Goal: Task Accomplishment & Management: Complete application form

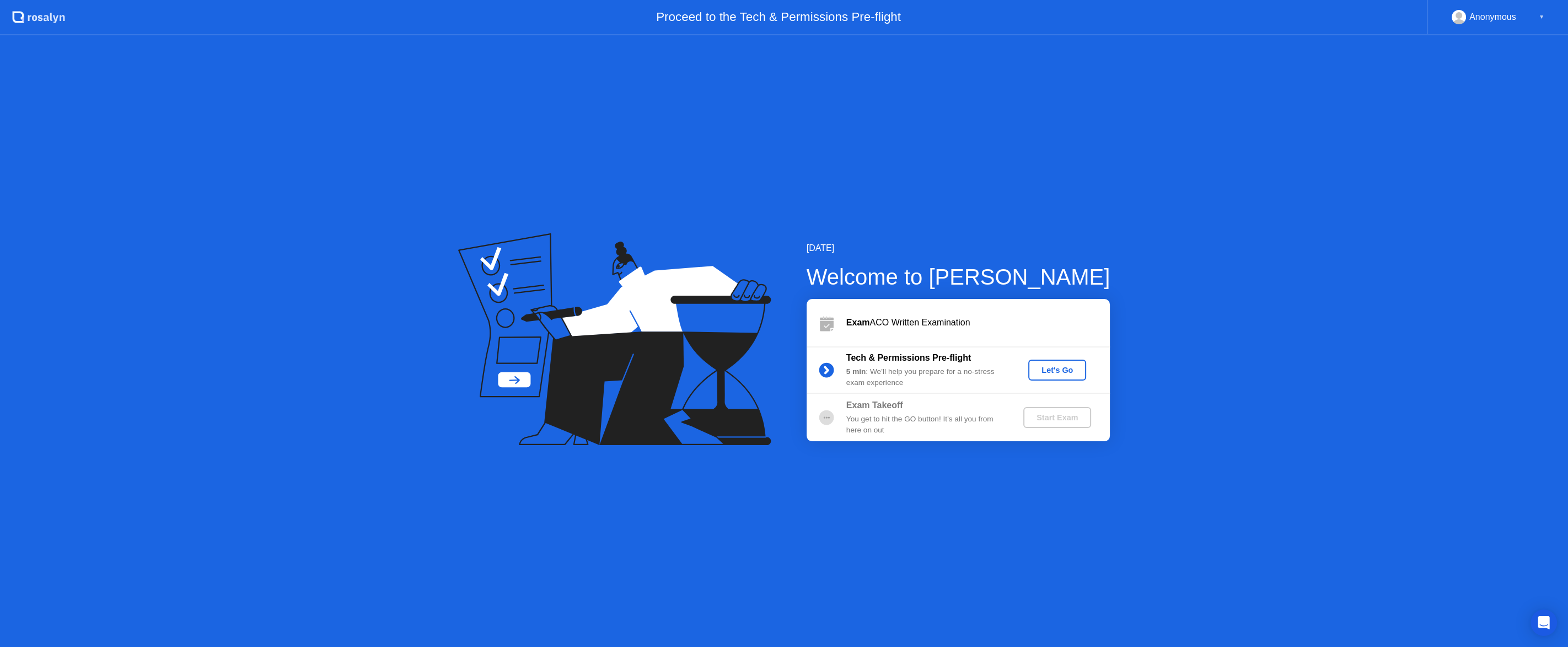
click at [936, 395] on div "Exam Takeoff You get to hit the GO button! It’s all you from here on out Start …" at bounding box center [958, 417] width 304 height 47
click at [1062, 358] on div "Tech & Permissions Pre-flight 5 min : We’ll help you prepare for a no-stress ex…" at bounding box center [958, 370] width 304 height 47
click at [1065, 372] on div "Let's Go" at bounding box center [1057, 370] width 49 height 9
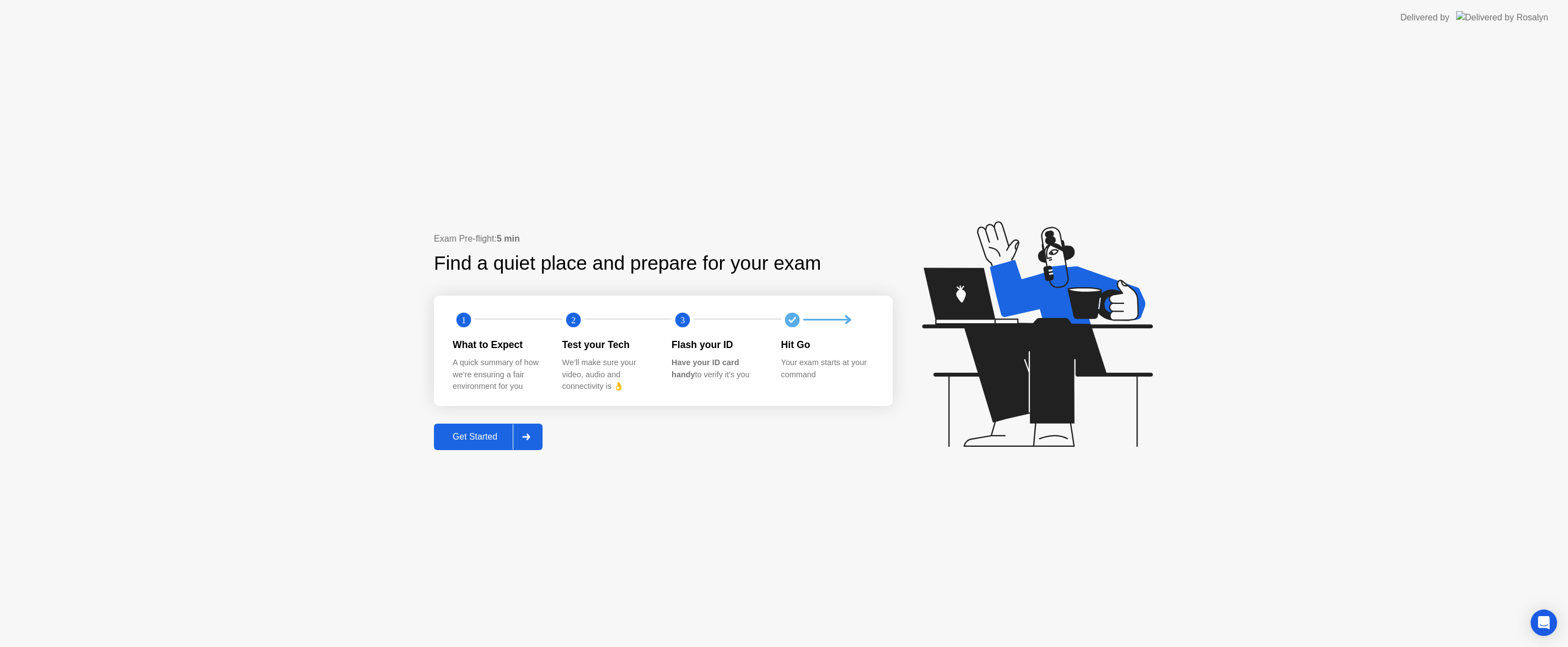
click at [481, 432] on div "Get Started" at bounding box center [475, 437] width 76 height 10
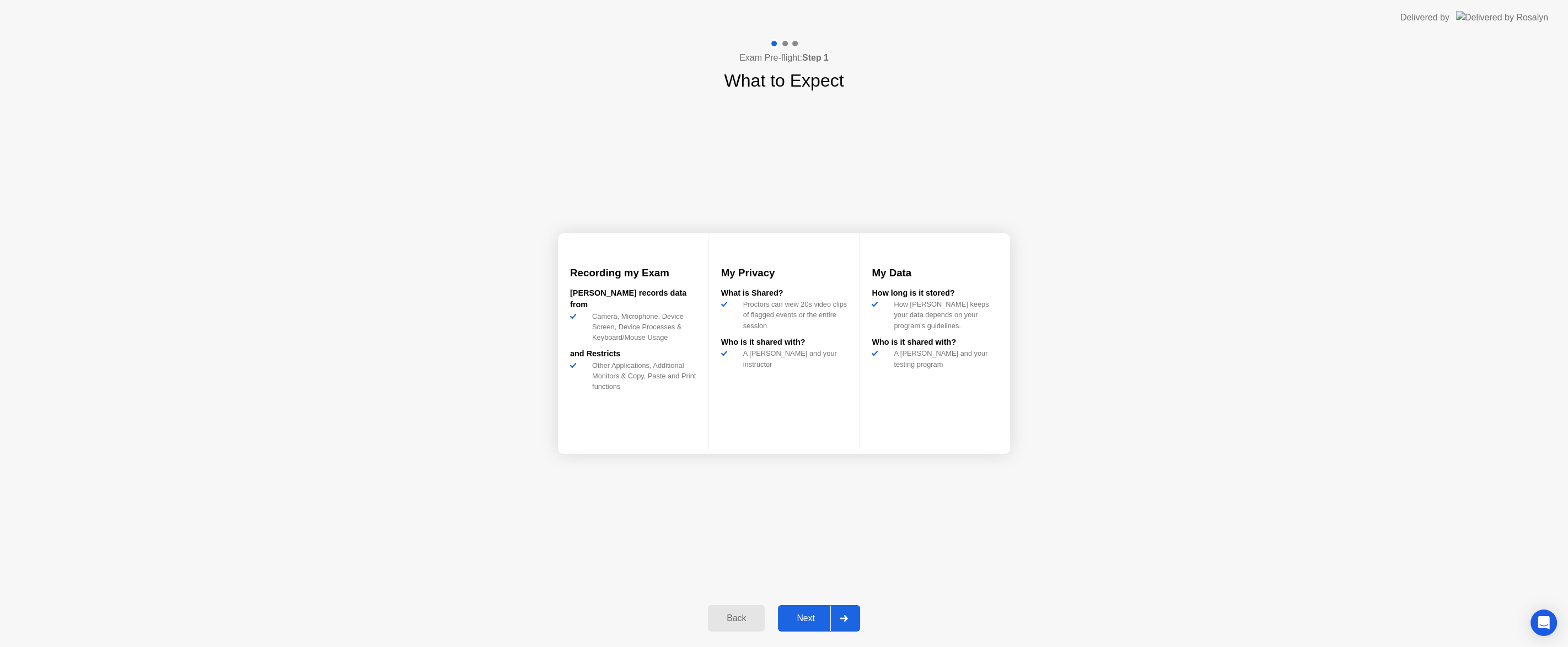
click at [826, 617] on div "Next" at bounding box center [806, 618] width 49 height 10
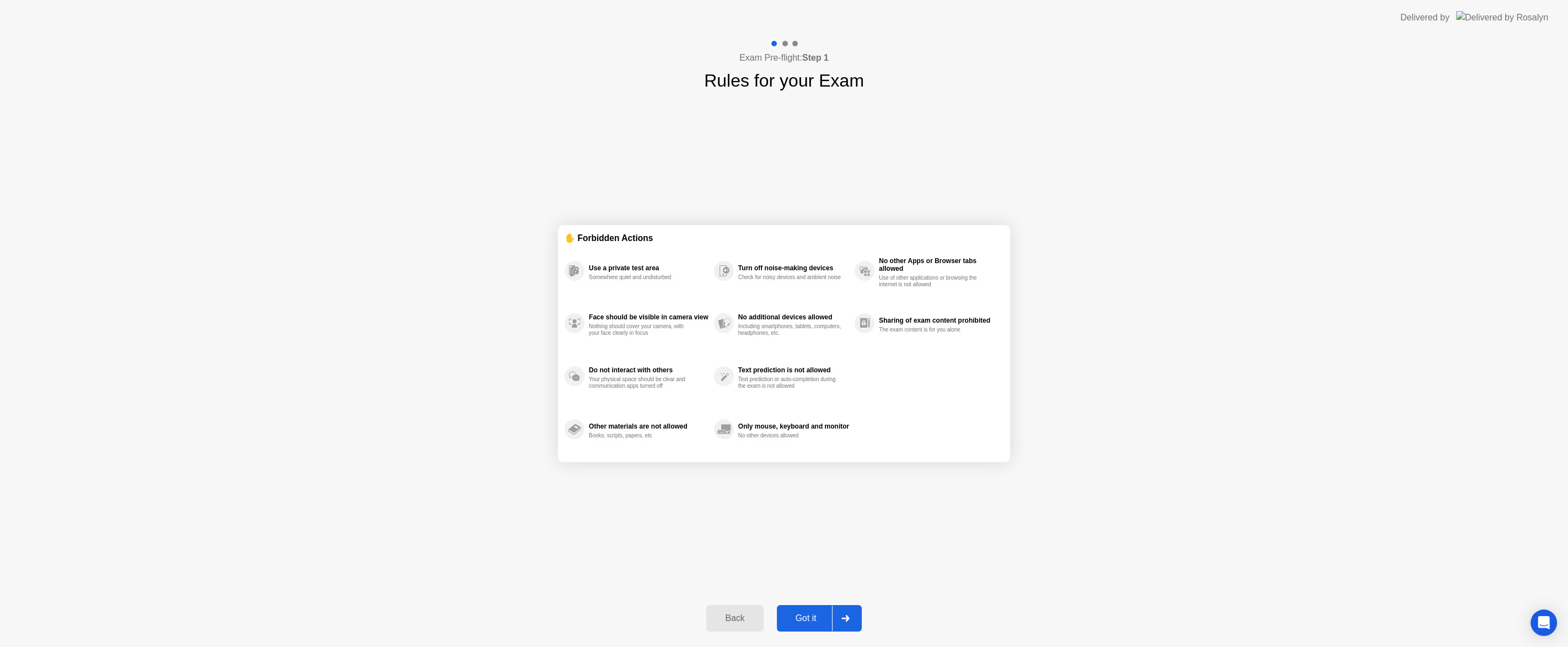
click at [803, 630] on button "Got it" at bounding box center [819, 618] width 85 height 26
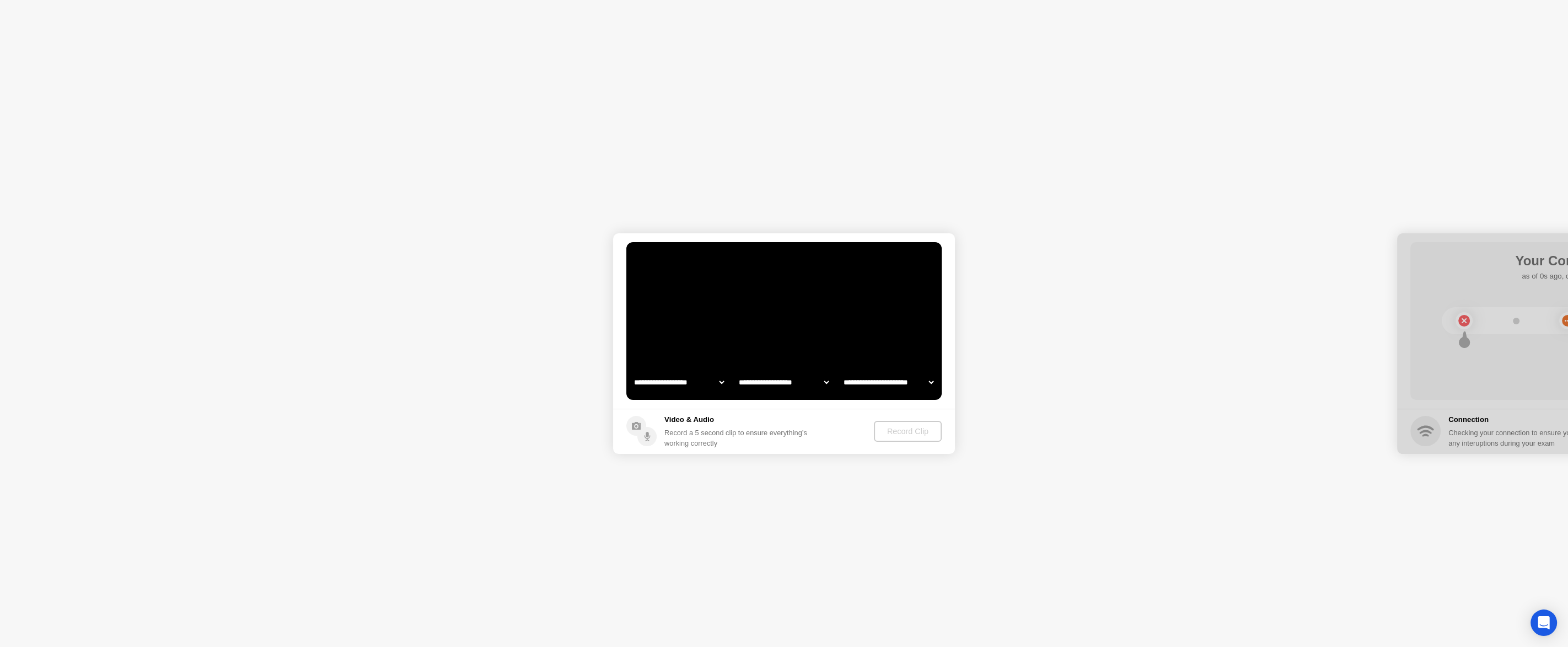
select select "*******"
select select "**********"
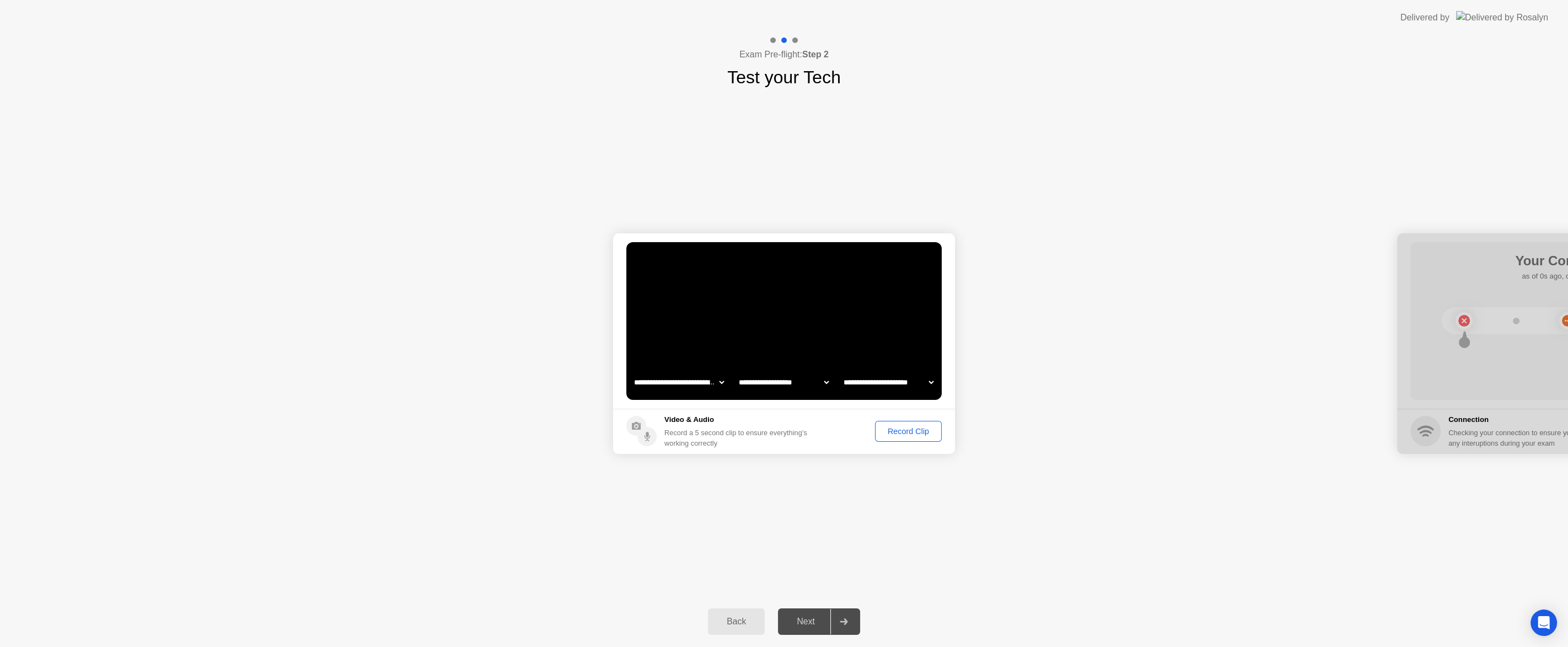
click at [911, 437] on button "Record Clip" at bounding box center [908, 431] width 67 height 21
click at [857, 436] on div "Replay Clip" at bounding box center [848, 431] width 72 height 9
click at [815, 616] on div "Next" at bounding box center [806, 621] width 49 height 10
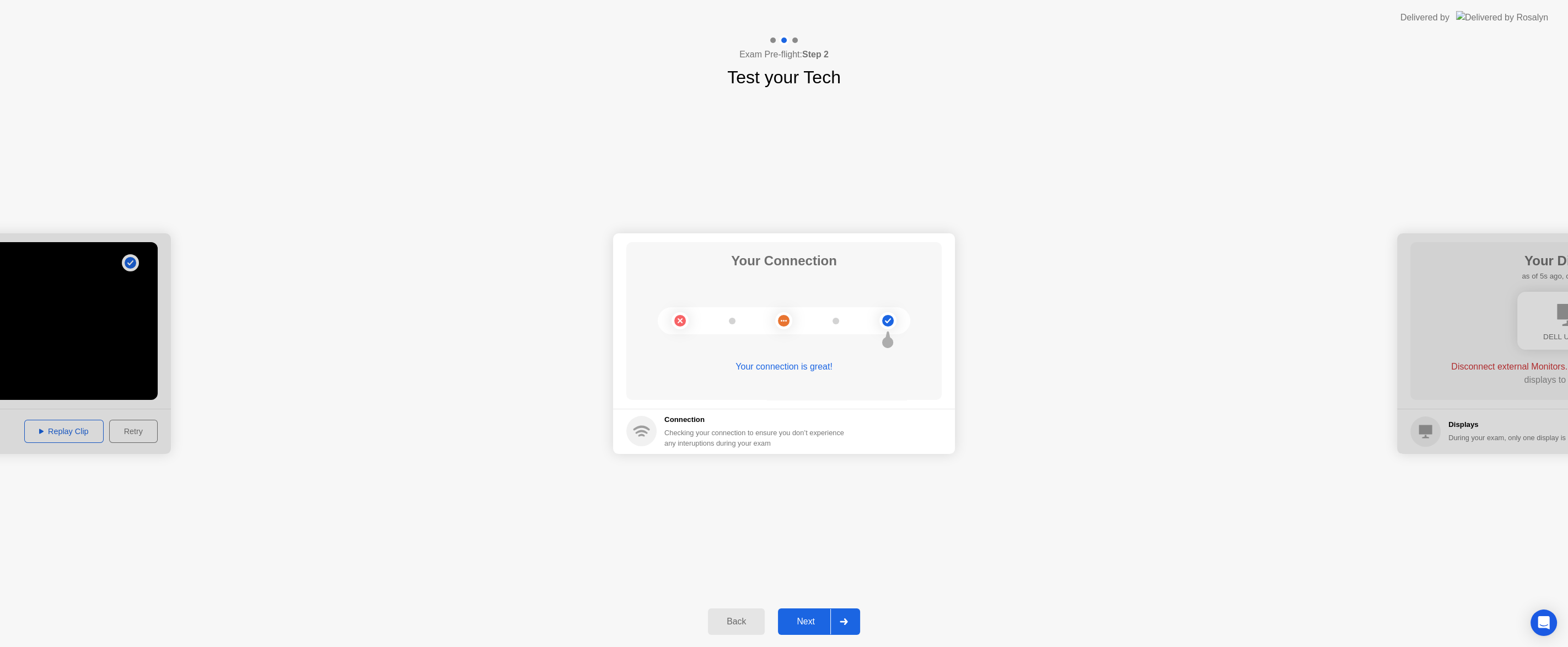
click at [791, 620] on div "Next" at bounding box center [806, 621] width 49 height 10
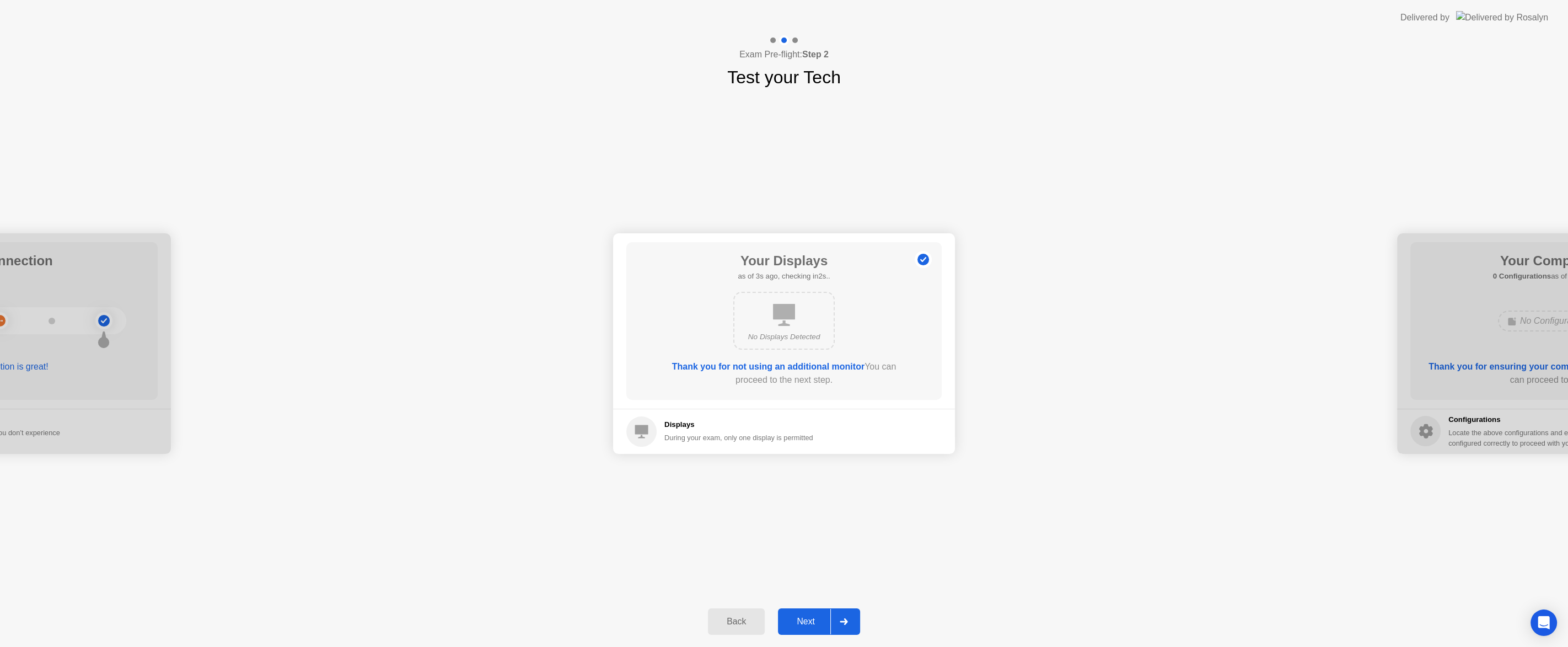
click at [809, 617] on div "Next" at bounding box center [806, 621] width 49 height 10
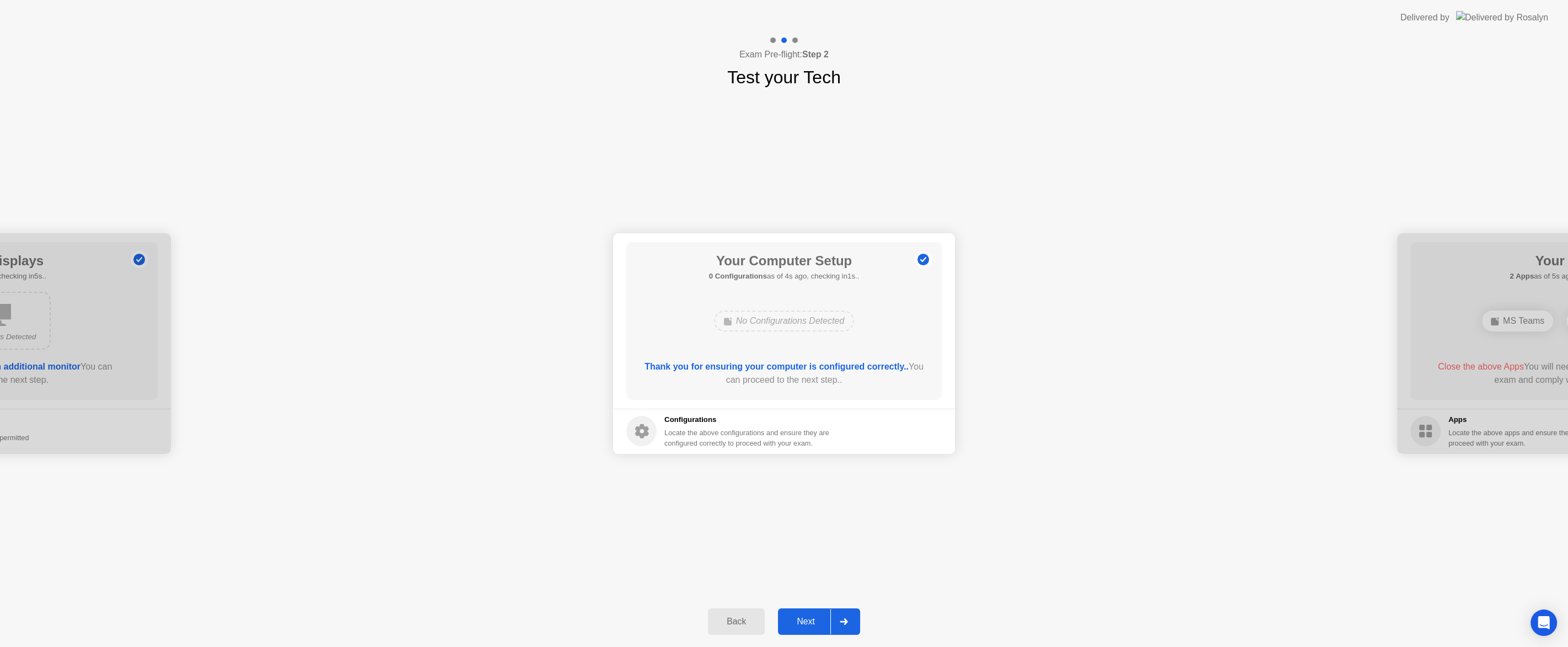
click at [802, 632] on button "Next" at bounding box center [819, 621] width 82 height 26
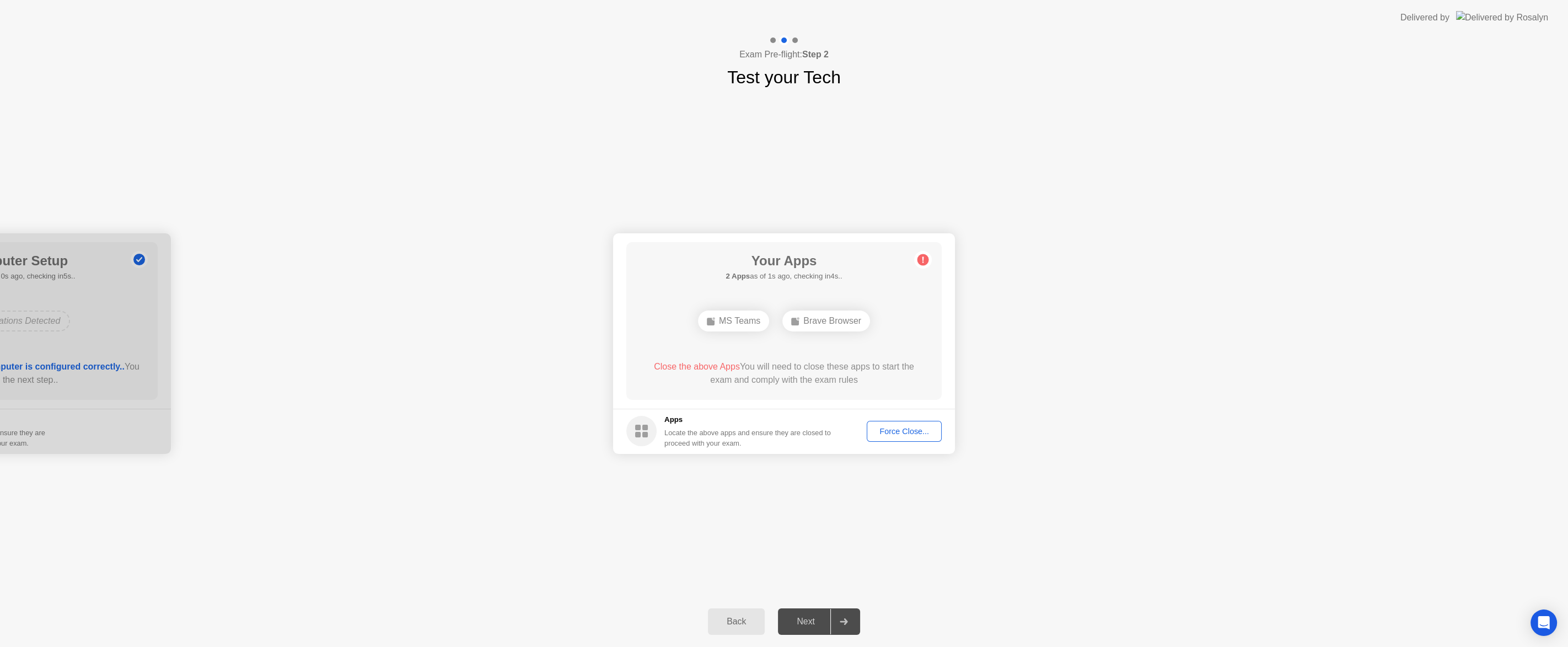
click at [914, 427] on div "Force Close..." at bounding box center [904, 431] width 67 height 9
click at [910, 424] on button "Force Close..." at bounding box center [904, 431] width 75 height 21
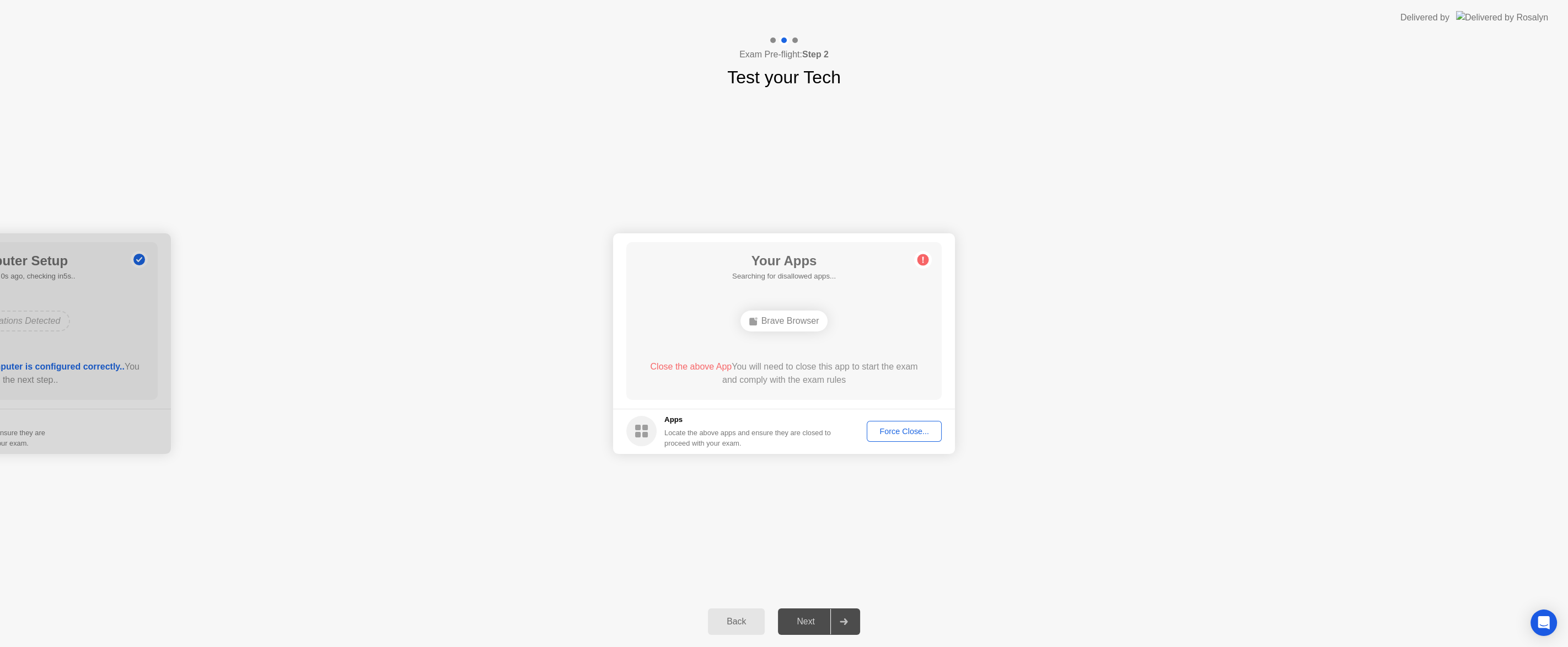
click at [931, 429] on div "Force Close..." at bounding box center [904, 431] width 67 height 9
drag, startPoint x: 836, startPoint y: 391, endPoint x: 841, endPoint y: 497, distance: 106.1
click at [1051, 581] on div "**********" at bounding box center [784, 343] width 1568 height 506
click at [816, 617] on div "Back Next" at bounding box center [784, 632] width 1568 height 51
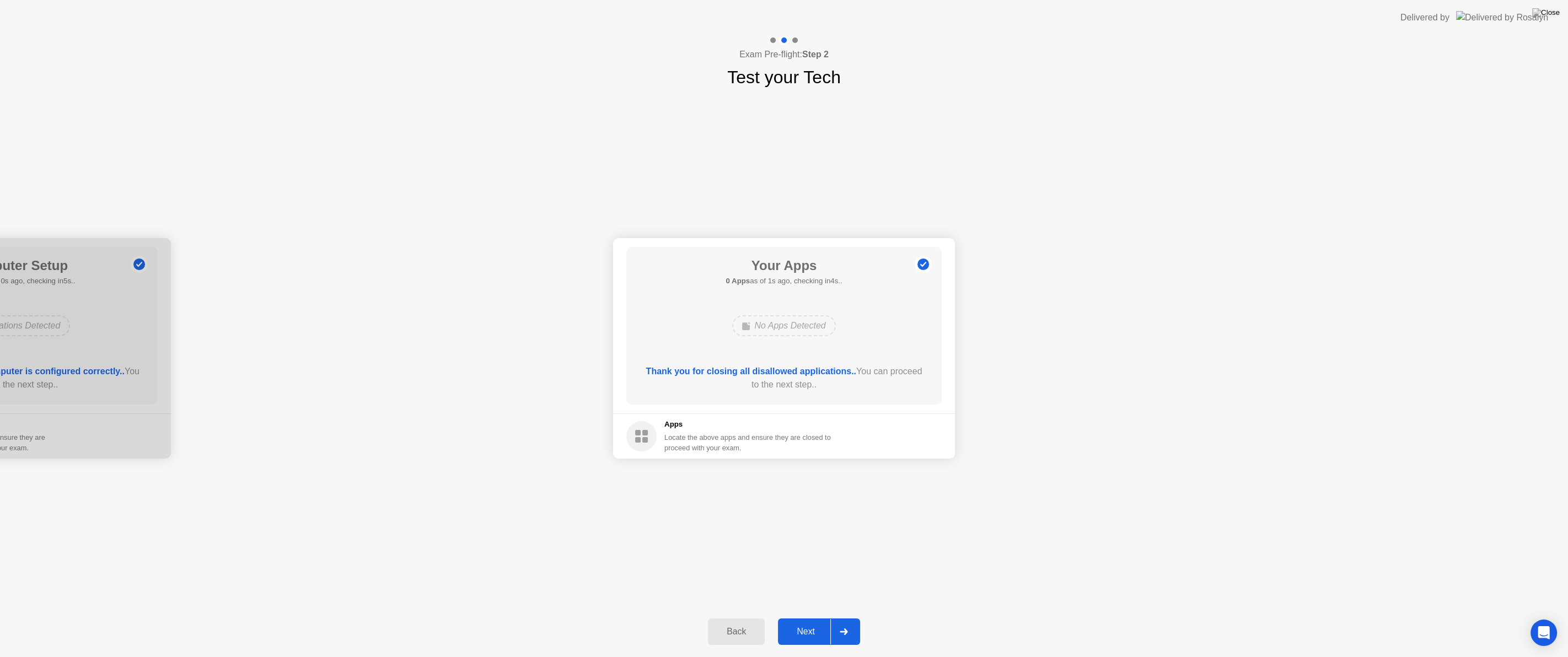
click at [815, 642] on button "Next" at bounding box center [819, 631] width 82 height 26
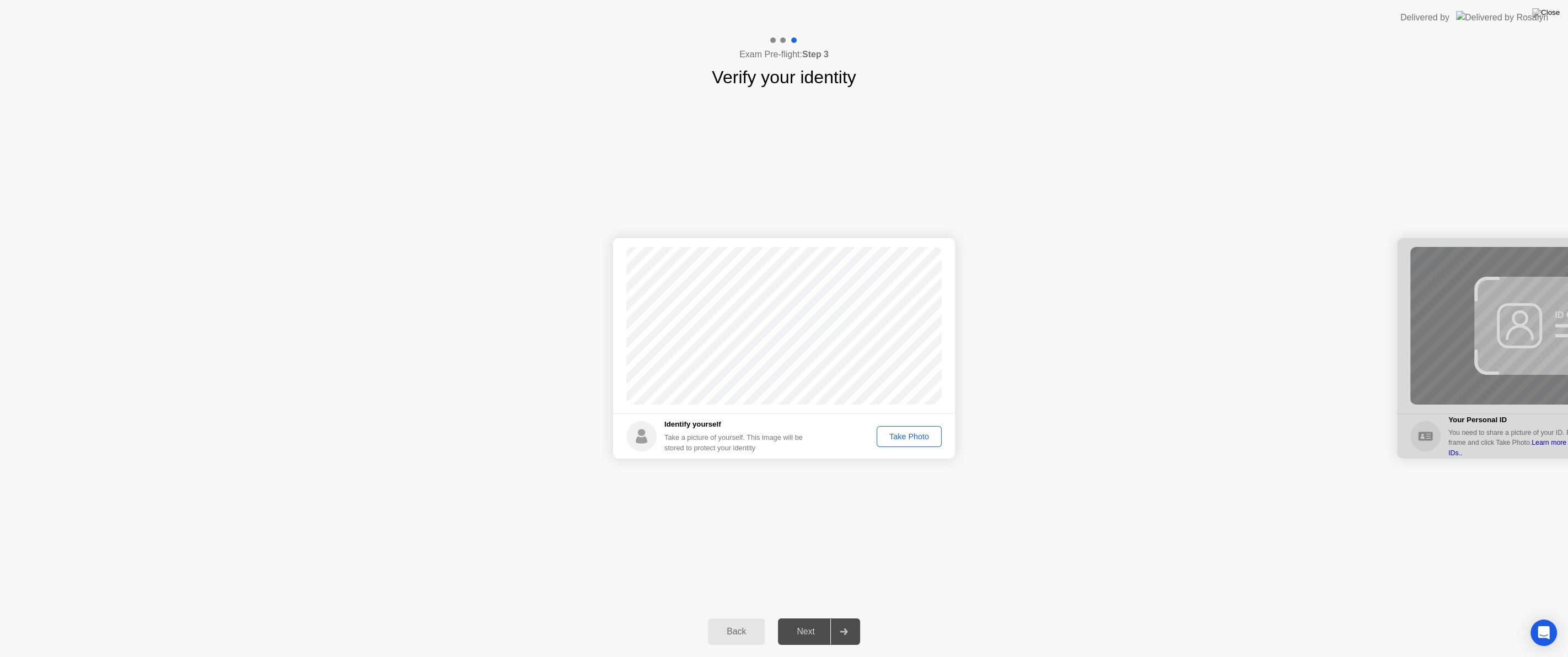
click at [895, 432] on div "Take Photo" at bounding box center [909, 437] width 57 height 9
click at [908, 438] on div "Retake" at bounding box center [916, 437] width 43 height 9
click at [915, 432] on div "Take Photo" at bounding box center [909, 437] width 57 height 9
click at [915, 432] on div "Retake" at bounding box center [916, 437] width 43 height 9
click at [915, 432] on div "Take Photo" at bounding box center [909, 437] width 57 height 9
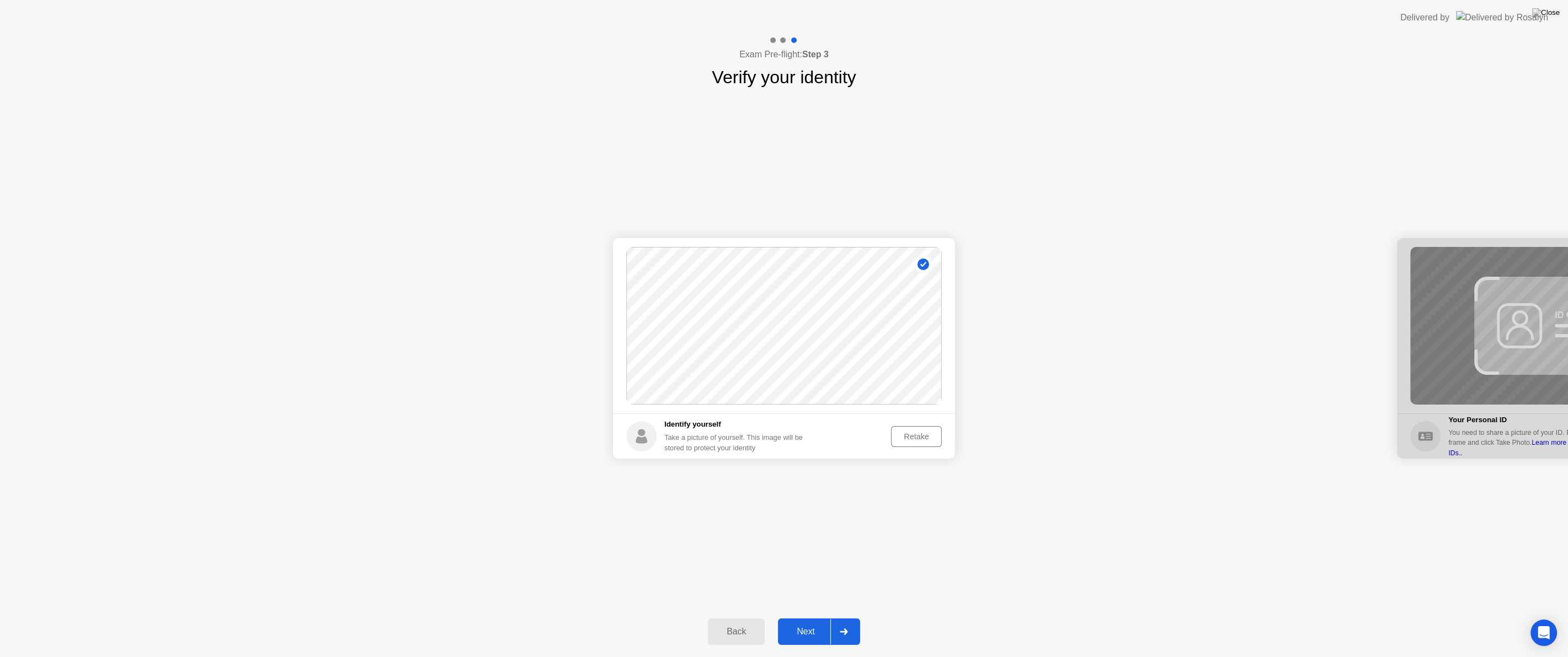
click at [831, 625] on div at bounding box center [843, 631] width 26 height 25
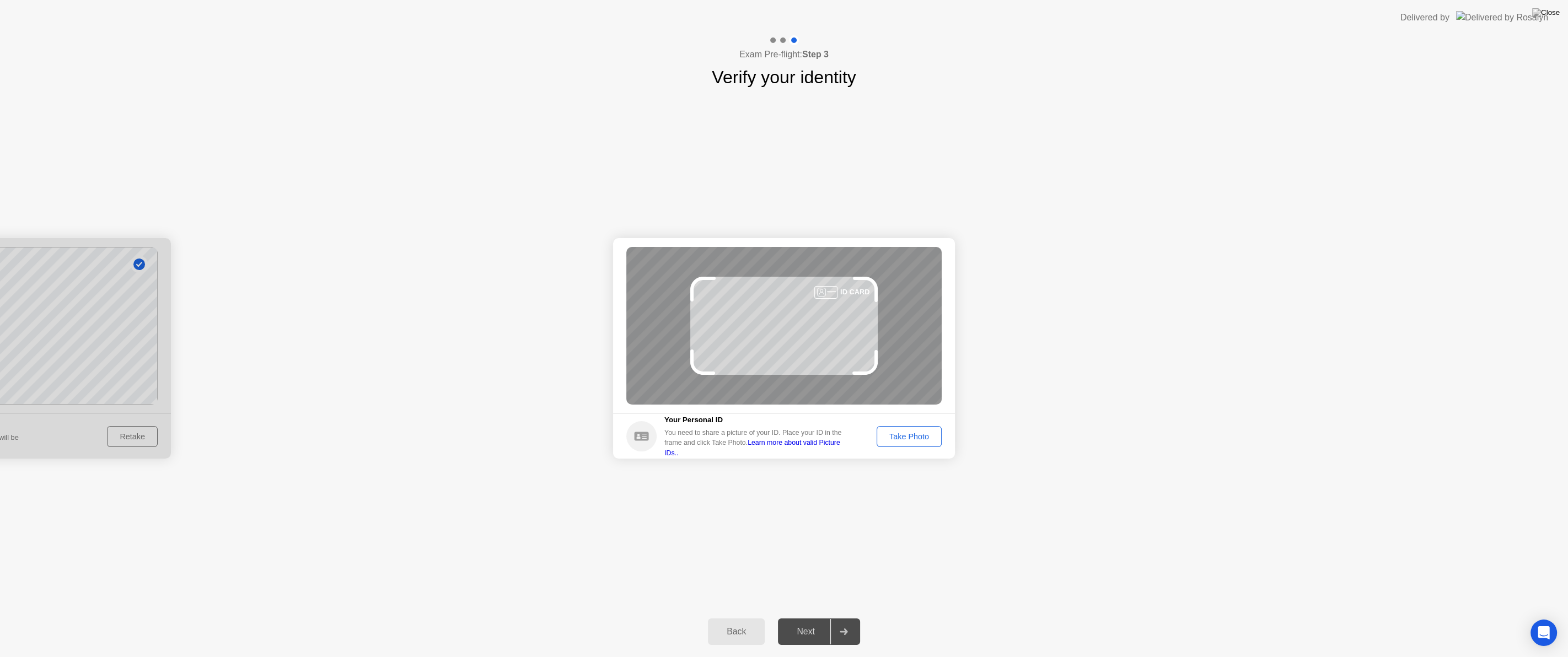
click at [914, 432] on div "Take Photo" at bounding box center [909, 437] width 57 height 9
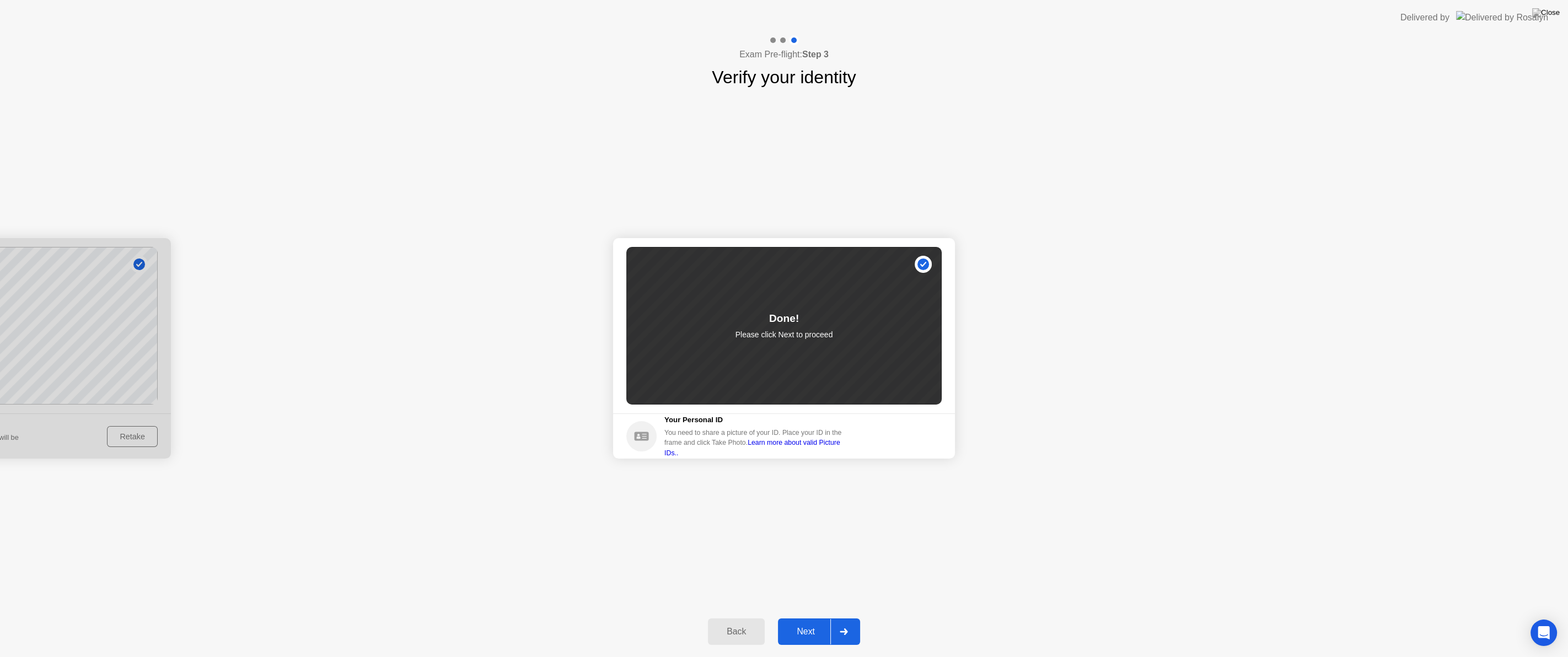
click at [855, 631] on div at bounding box center [843, 631] width 26 height 25
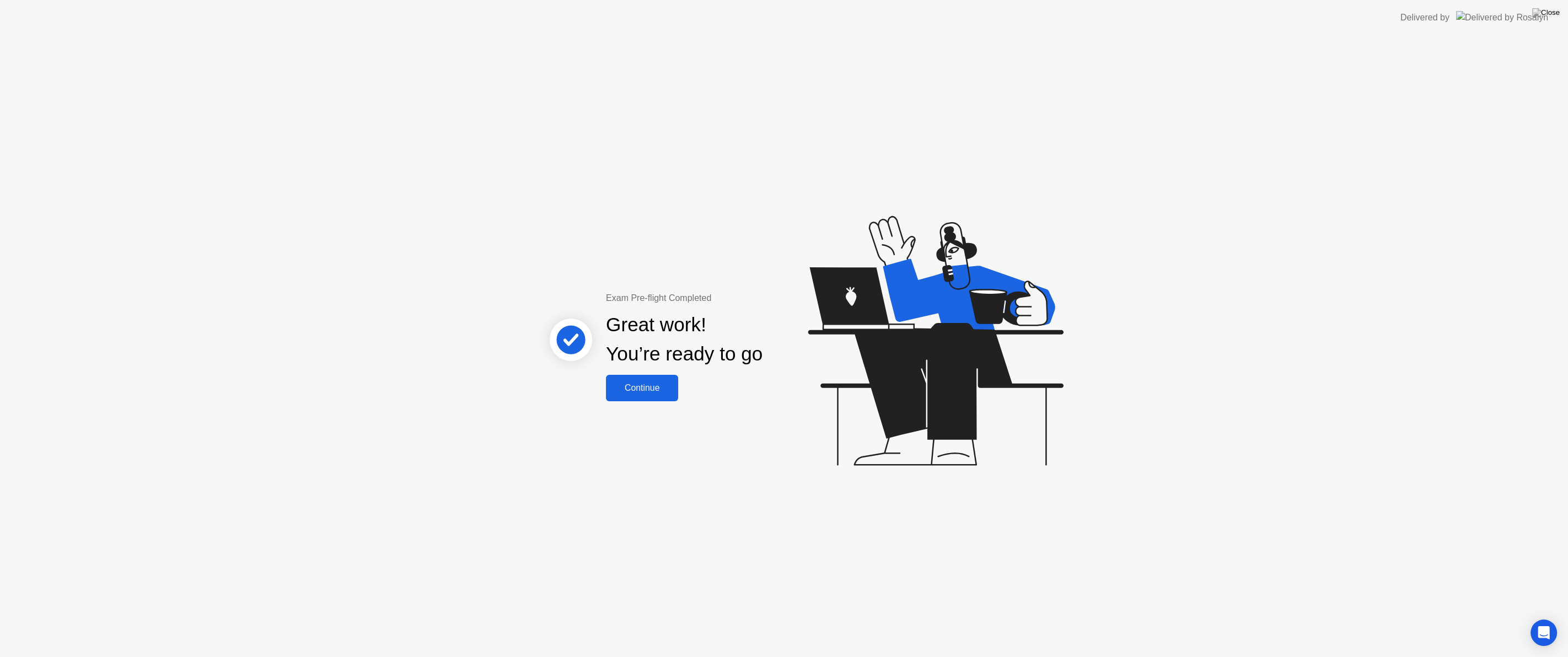
click at [666, 387] on div "Continue" at bounding box center [642, 388] width 66 height 10
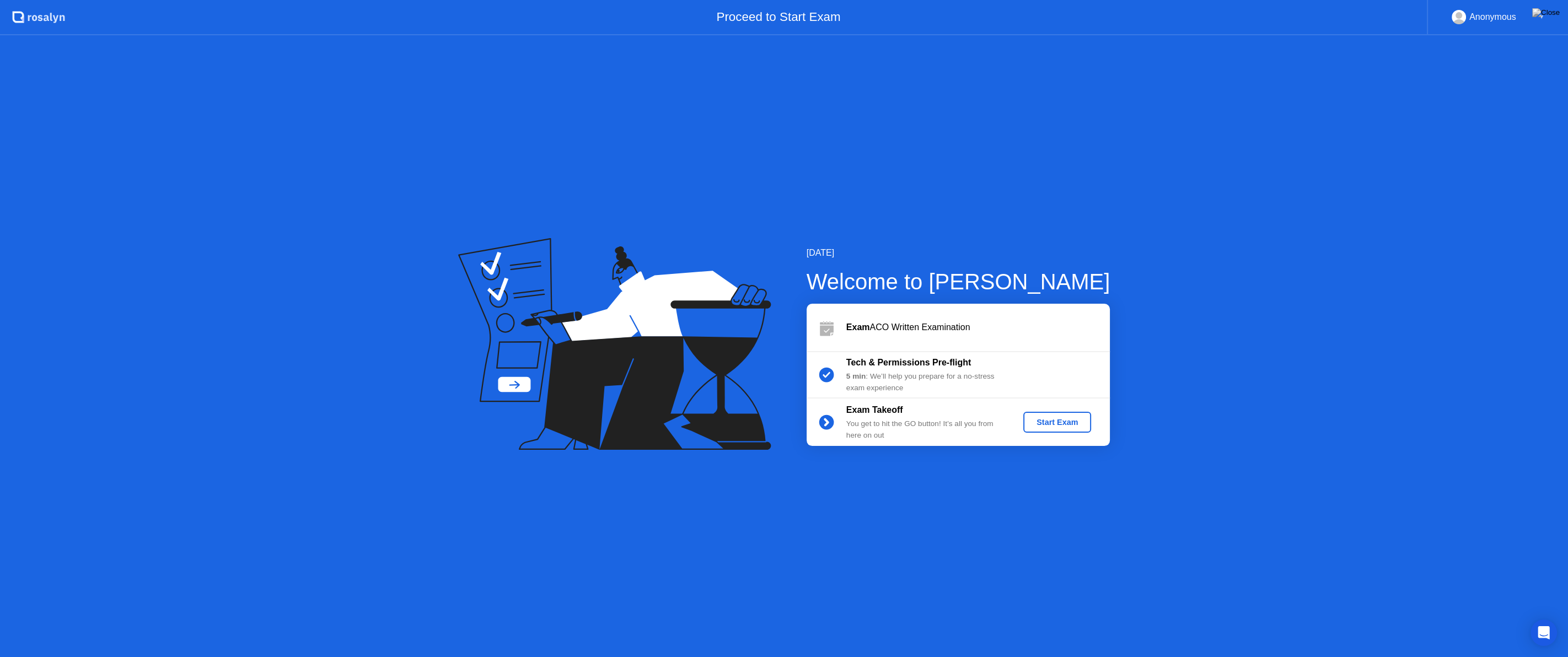
click at [1067, 427] on button "Start Exam" at bounding box center [1057, 422] width 68 height 21
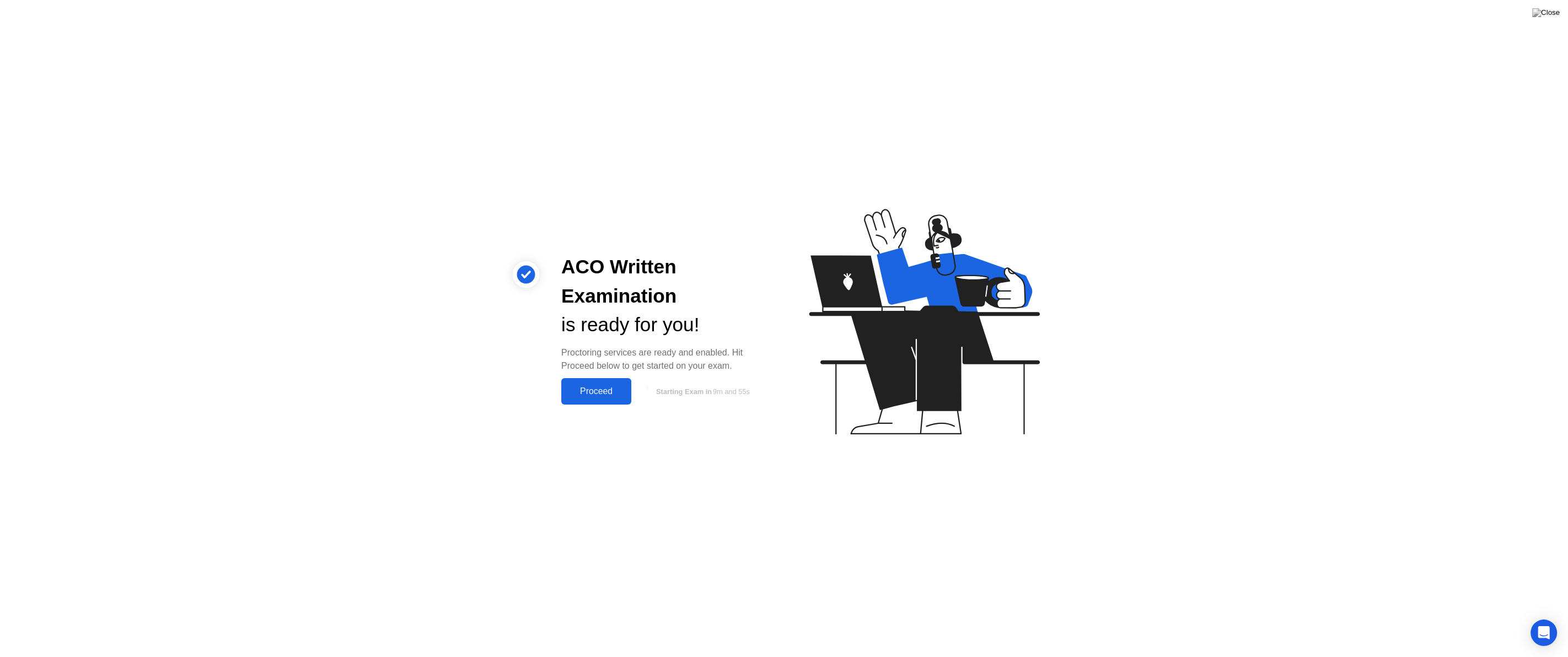
click at [609, 392] on div "Proceed" at bounding box center [596, 391] width 63 height 10
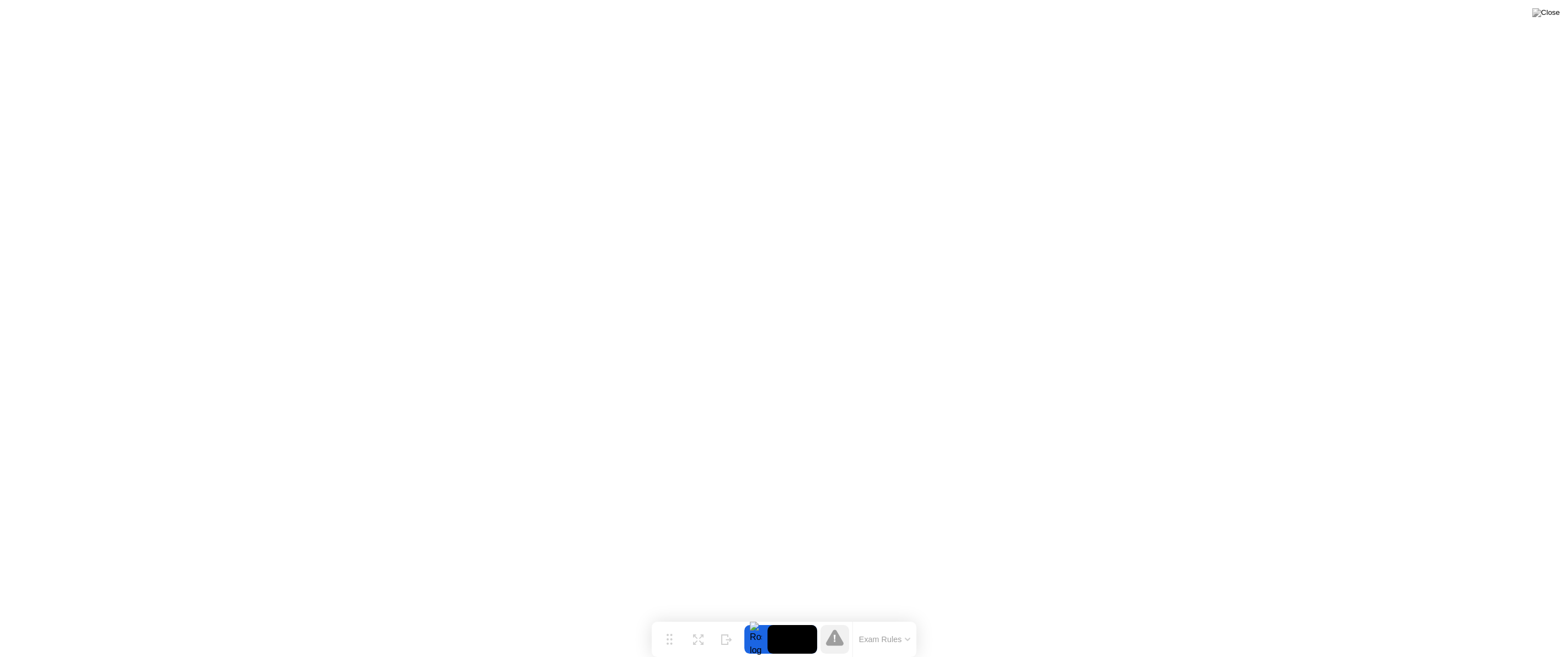
click at [890, 641] on button "Exam Rules" at bounding box center [885, 639] width 58 height 10
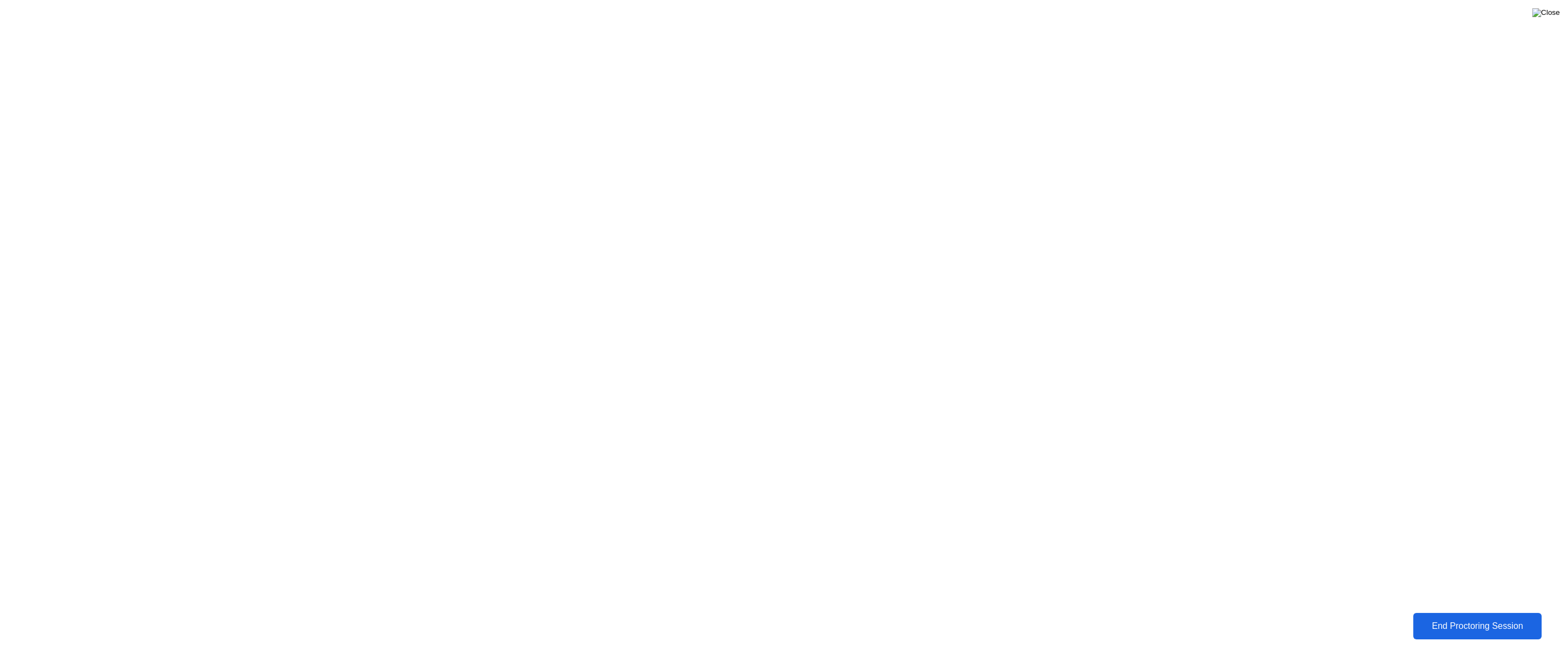
click at [1554, 14] on img at bounding box center [1546, 12] width 28 height 9
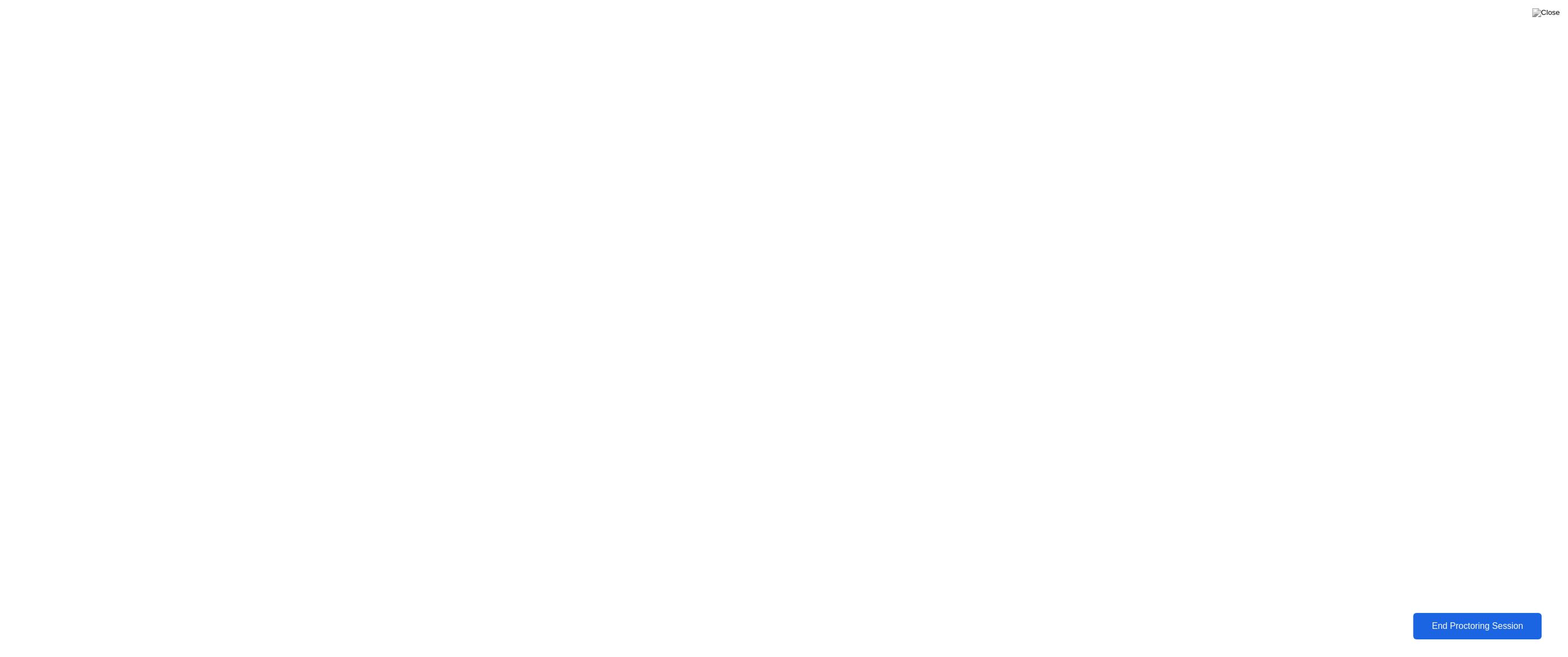
click at [1464, 620] on div "End Proctoring Session" at bounding box center [1477, 626] width 133 height 11
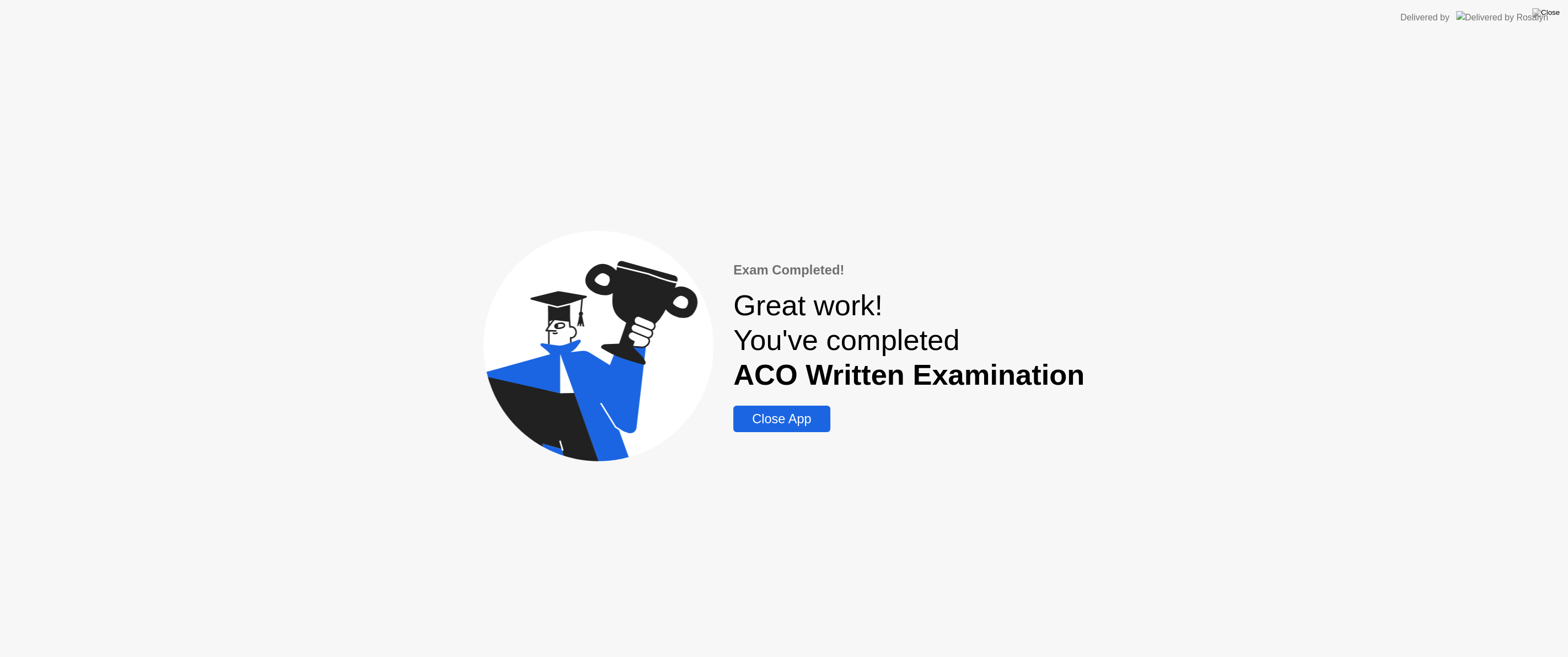
click at [793, 417] on div "Close App" at bounding box center [782, 419] width 90 height 15
